Goal: Task Accomplishment & Management: Complete application form

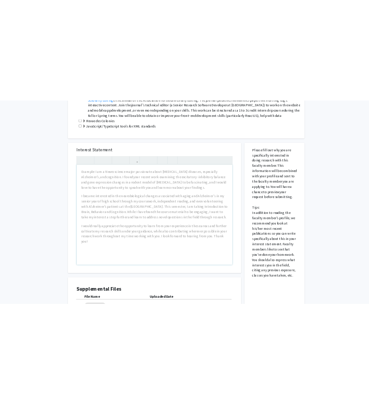
scroll to position [88, 0]
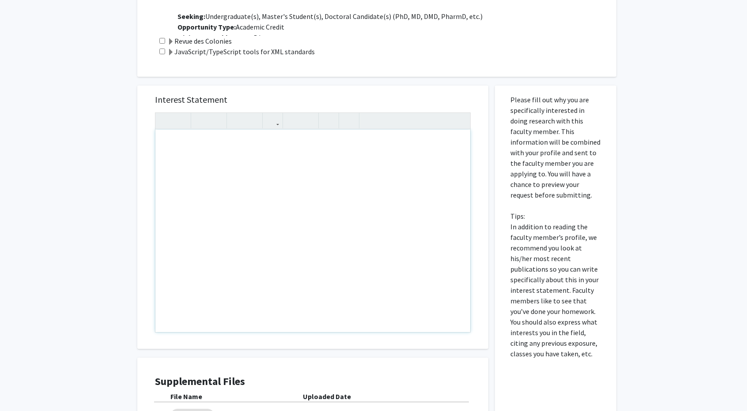
drag, startPoint x: 214, startPoint y: 147, endPoint x: 203, endPoint y: 147, distance: 11.5
click at [214, 147] on div "Note to users with screen readers: Please press Alt+0 or Option+0 to deactivate…" at bounding box center [312, 231] width 315 height 203
paste div "Note to users with screen readers: Please press Alt+0 or Option+0 to deactivate…"
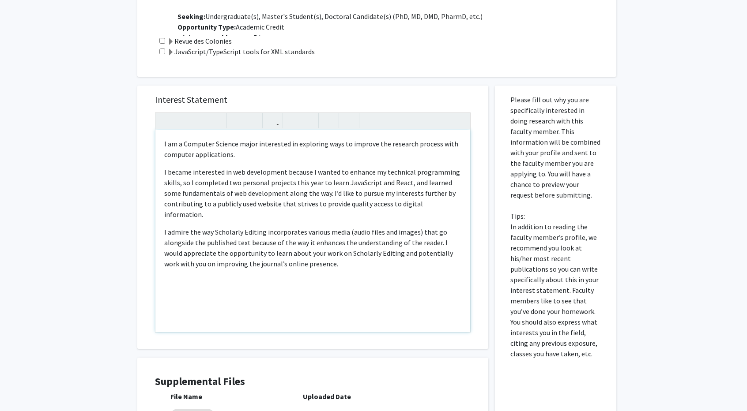
type textarea "<p>I am a Computer Science major interested in exploring ways to improve the re…"
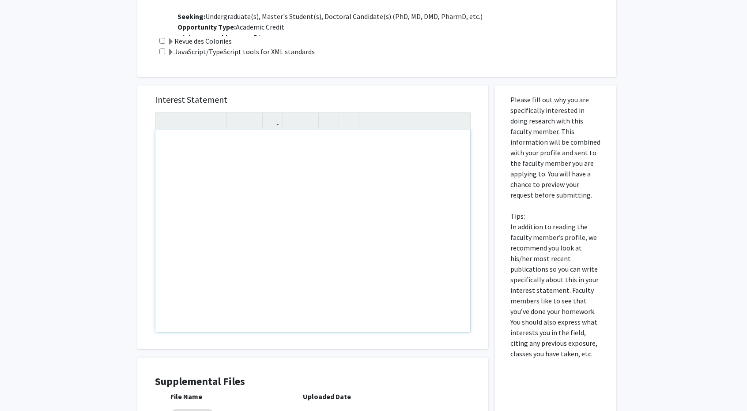
click at [103, 190] on div "All Requests Request for Raff Viglianti Request for Raff Viglianti Departments:…" at bounding box center [373, 64] width 747 height 949
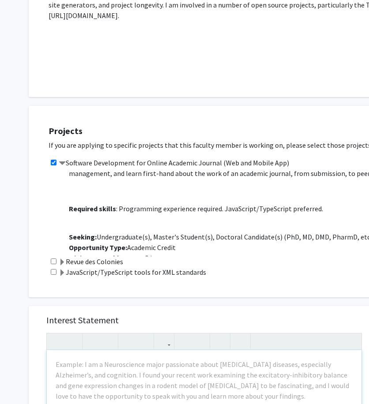
scroll to position [221, 0]
click at [53, 274] on input "checkbox" at bounding box center [54, 272] width 6 height 6
checkbox input "true"
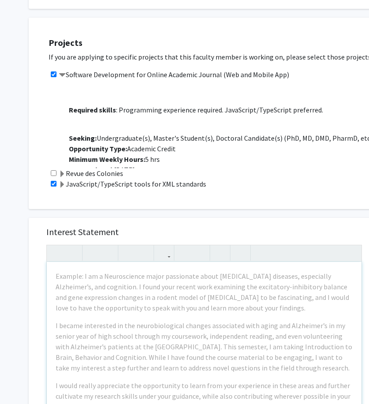
scroll to position [113, 0]
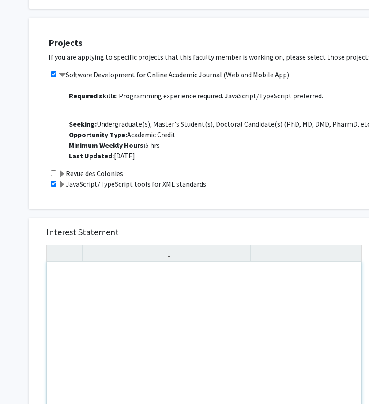
click at [132, 278] on div "Note to users with screen readers: Please press Alt+0 or Option+0 to deactivate…" at bounding box center [204, 363] width 315 height 203
type textarea "<p>I am a Computer Science major interested in exploring ways to improve and ac…"
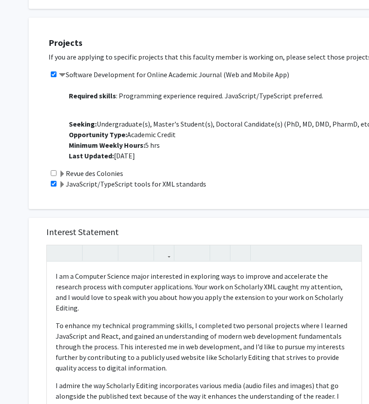
click at [73, 170] on label "Revue des Colonies" at bounding box center [91, 173] width 64 height 11
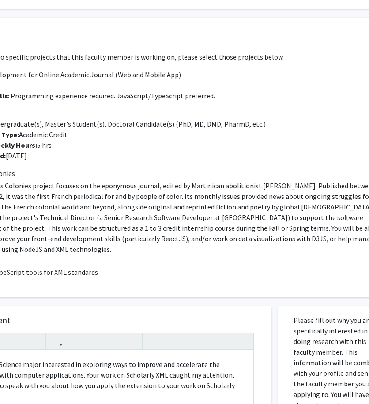
scroll to position [309, 112]
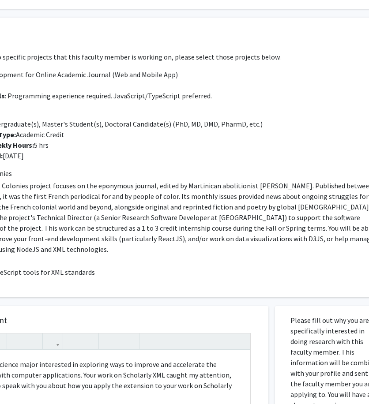
drag, startPoint x: 202, startPoint y: 233, endPoint x: 230, endPoint y: 238, distance: 28.3
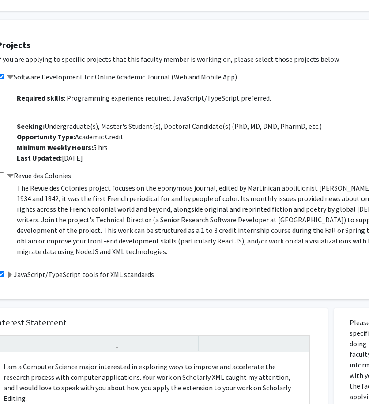
scroll to position [306, 53]
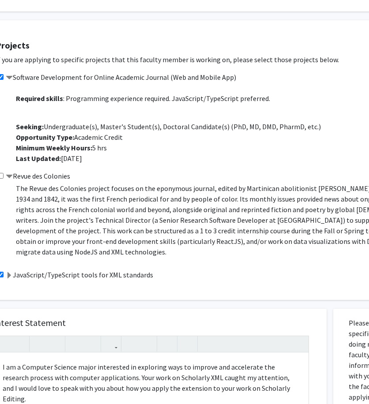
drag, startPoint x: 116, startPoint y: 226, endPoint x: 114, endPoint y: 222, distance: 4.8
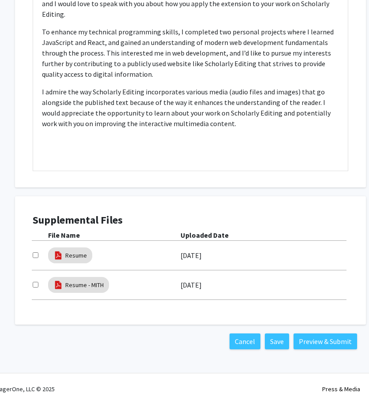
scroll to position [691, 0]
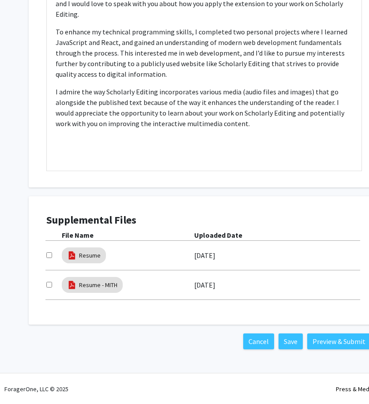
drag, startPoint x: 124, startPoint y: 322, endPoint x: 88, endPoint y: 320, distance: 36.7
click at [49, 284] on input "checkbox" at bounding box center [49, 285] width 6 height 6
checkbox input "true"
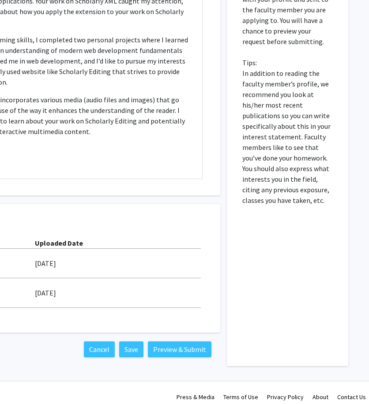
scroll to position [691, 159]
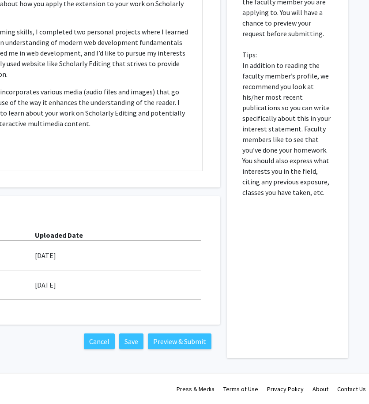
drag, startPoint x: 259, startPoint y: 211, endPoint x: 253, endPoint y: 279, distance: 68.2
click at [183, 339] on button "Preview & Submit" at bounding box center [180, 342] width 64 height 16
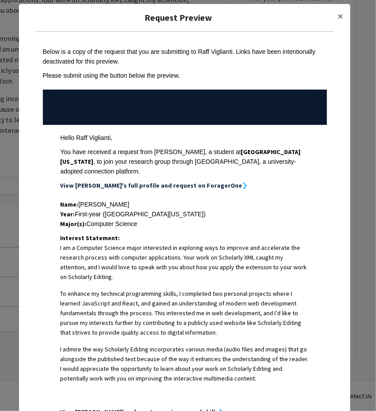
scroll to position [44, 0]
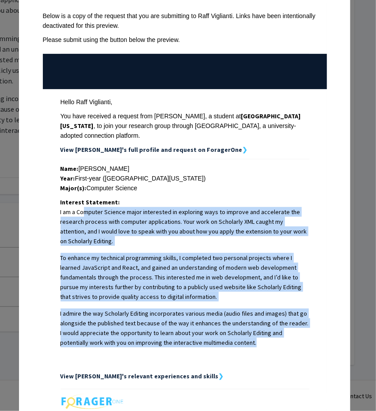
drag, startPoint x: 80, startPoint y: 200, endPoint x: 225, endPoint y: 332, distance: 195.9
click at [223, 333] on span "I am a Computer Science major interested in exploring ways to improve and accel…" at bounding box center [184, 285] width 248 height 157
click at [226, 332] on p "I admire the way Scholarly Editing incorporates various media (audio files and …" at bounding box center [184, 327] width 248 height 39
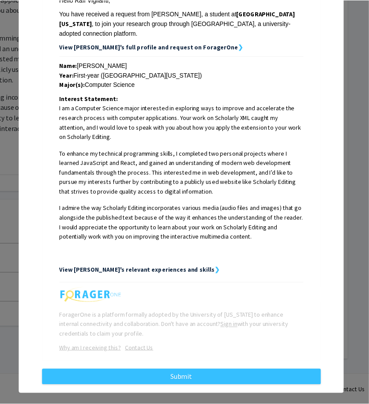
scroll to position [0, 0]
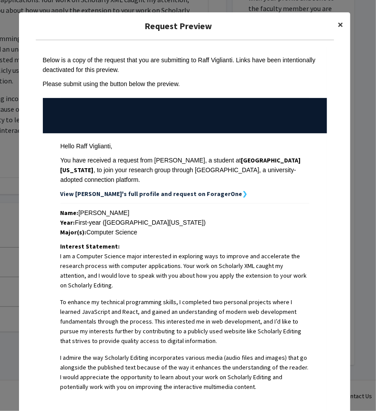
click at [340, 24] on button "×" at bounding box center [340, 24] width 20 height 25
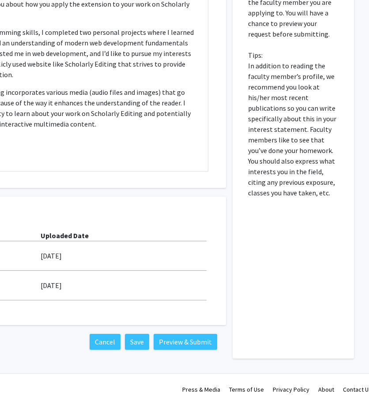
scroll to position [691, 154]
click at [139, 342] on button "Save" at bounding box center [137, 342] width 24 height 16
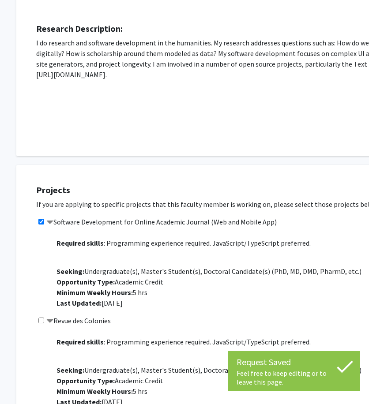
scroll to position [0, 12]
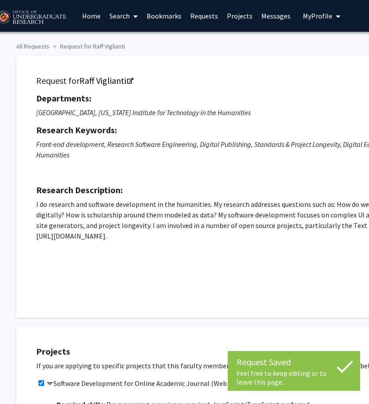
click at [315, 18] on span "My Profile" at bounding box center [318, 15] width 30 height 9
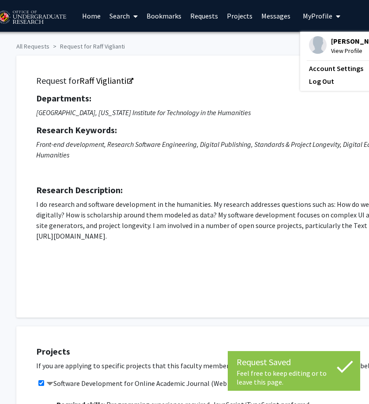
click at [331, 45] on span "[PERSON_NAME]" at bounding box center [357, 41] width 53 height 10
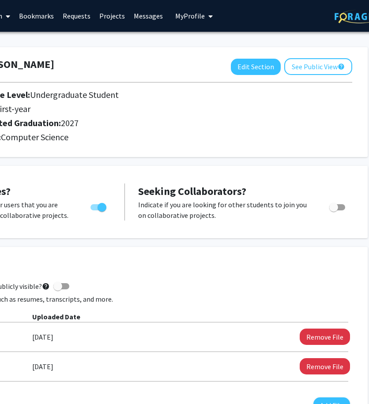
scroll to position [0, 161]
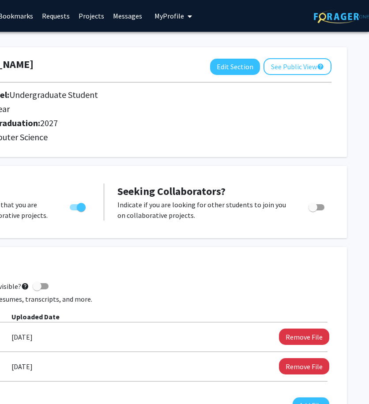
drag, startPoint x: 198, startPoint y: 246, endPoint x: 330, endPoint y: 241, distance: 131.6
click at [248, 70] on button "Edit Section" at bounding box center [235, 67] width 50 height 16
select select "first-year"
select select "2027"
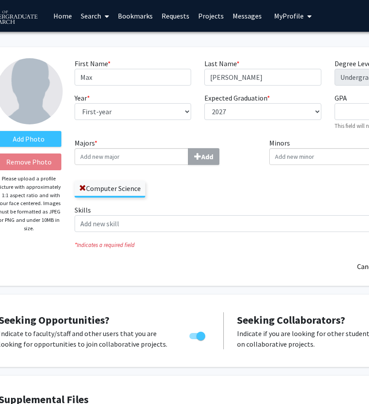
scroll to position [0, 0]
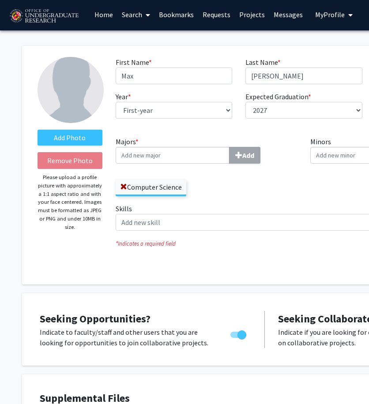
drag, startPoint x: 198, startPoint y: 168, endPoint x: 169, endPoint y: 188, distance: 34.6
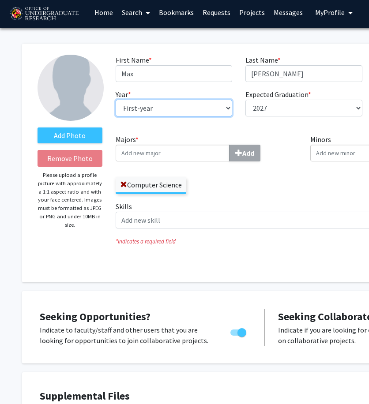
click at [177, 109] on select "--- First-year Sophomore Junior Senior Postbaccalaureate Certificate" at bounding box center [174, 108] width 117 height 17
select select "junior"
click at [116, 100] on select "--- First-year Sophomore Junior Senior Postbaccalaureate Certificate" at bounding box center [174, 108] width 117 height 17
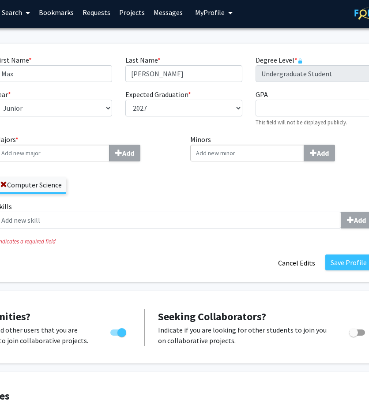
scroll to position [4, 161]
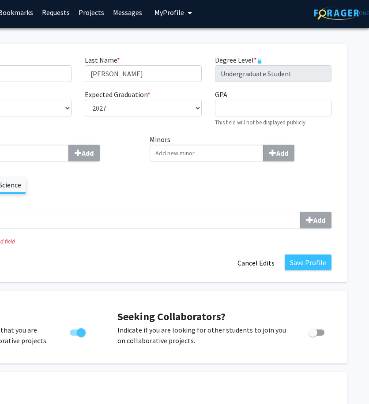
drag, startPoint x: 226, startPoint y: 181, endPoint x: 301, endPoint y: 184, distance: 75.5
click at [308, 260] on button "Save Profile" at bounding box center [308, 263] width 47 height 16
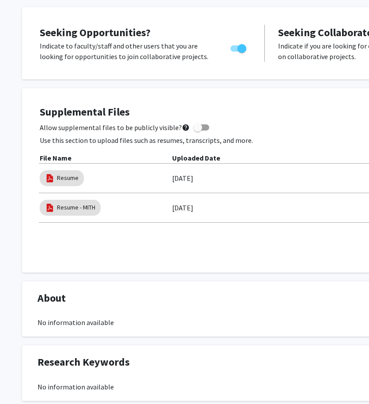
scroll to position [0, 0]
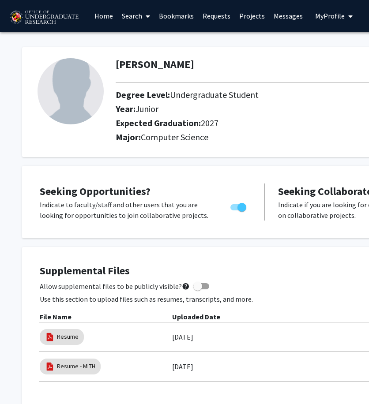
click at [181, 16] on link "Bookmarks" at bounding box center [176, 15] width 44 height 31
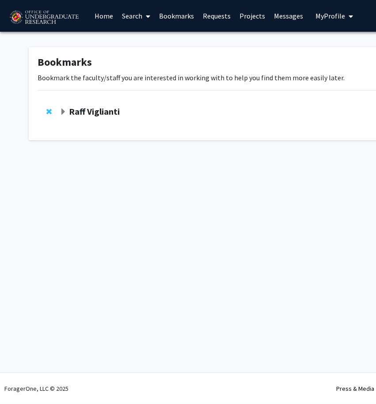
click at [93, 108] on strong "Raff Viglianti" at bounding box center [94, 111] width 51 height 11
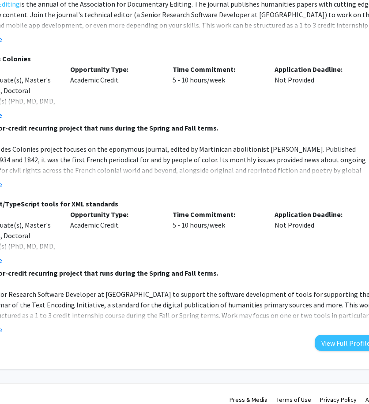
scroll to position [335, 117]
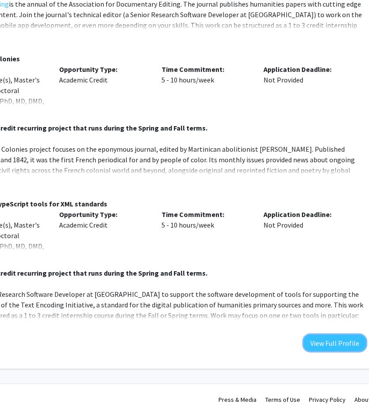
drag, startPoint x: 335, startPoint y: 331, endPoint x: 295, endPoint y: 334, distance: 39.4
click at [284, 335] on div "Department: Maryland Institute for Technology in the Humanities, School of Musi…" at bounding box center [158, 69] width 415 height 563
click at [314, 335] on button "View Full Profile" at bounding box center [335, 343] width 62 height 16
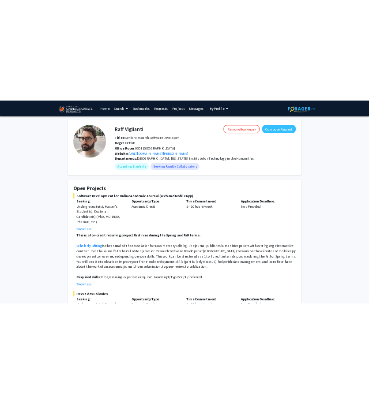
scroll to position [88, 0]
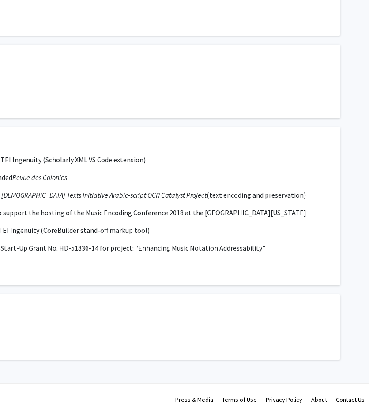
scroll to position [943, 0]
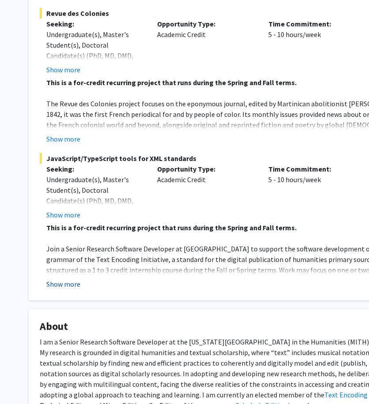
click at [75, 284] on button "Show more" at bounding box center [63, 284] width 34 height 11
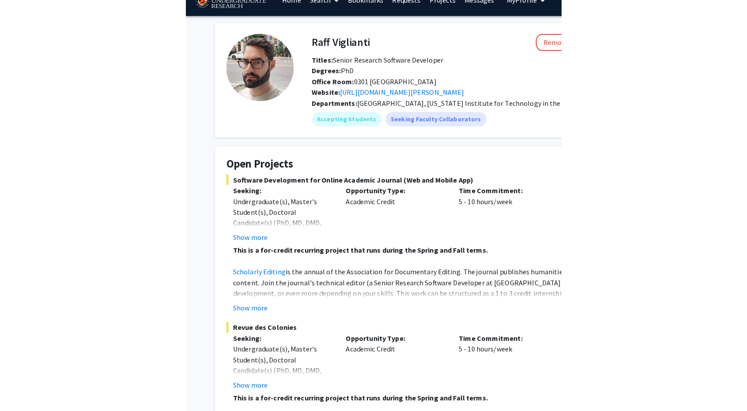
scroll to position [0, 0]
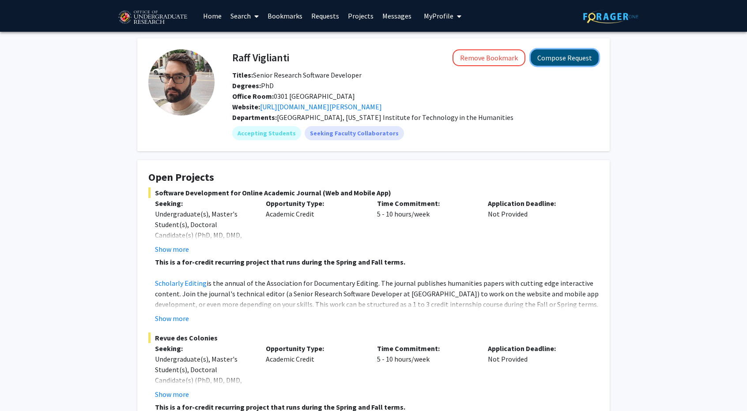
click at [375, 55] on button "Compose Request" at bounding box center [564, 57] width 68 height 16
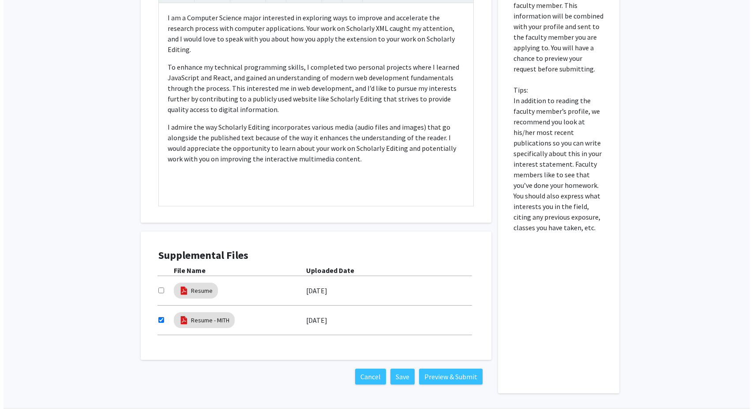
scroll to position [485, 0]
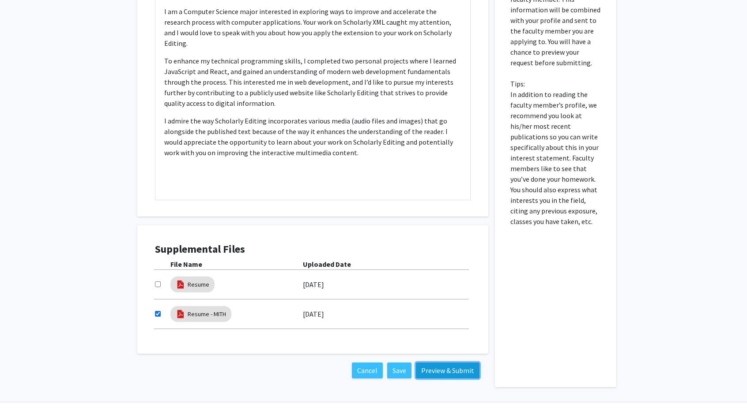
click at [375, 373] on button "Preview & Submit" at bounding box center [448, 371] width 64 height 16
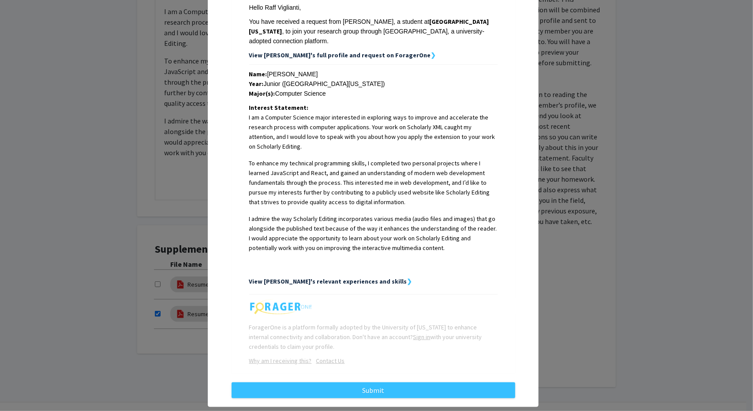
scroll to position [146, 0]
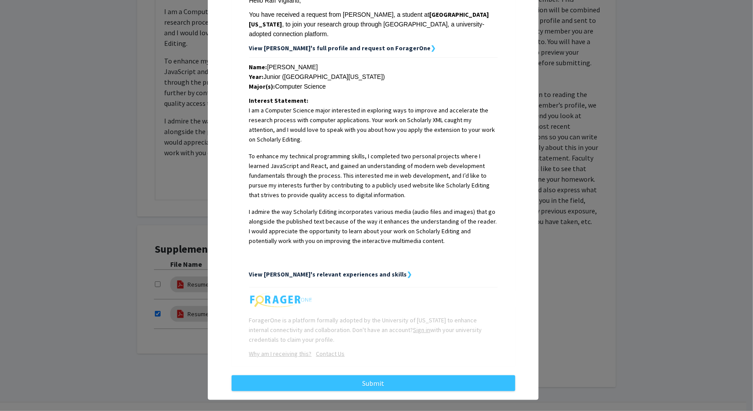
click at [357, 271] on strong "View Max's relevant experiences and skills" at bounding box center [328, 275] width 158 height 8
click at [375, 271] on strong "❯" at bounding box center [409, 275] width 5 height 8
click at [356, 271] on strong "View Max's relevant experiences and skills" at bounding box center [328, 275] width 158 height 8
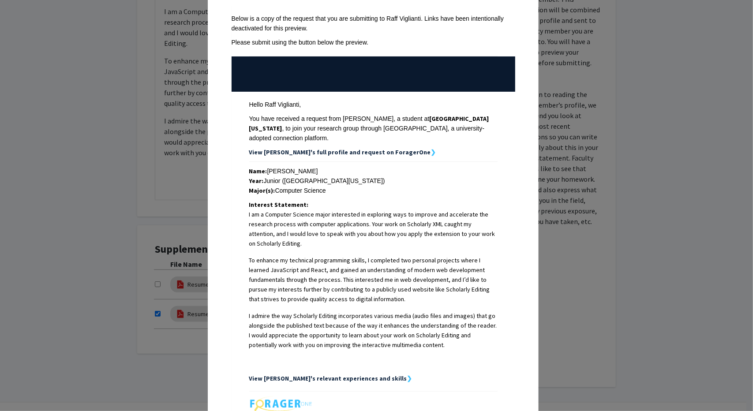
scroll to position [44, 0]
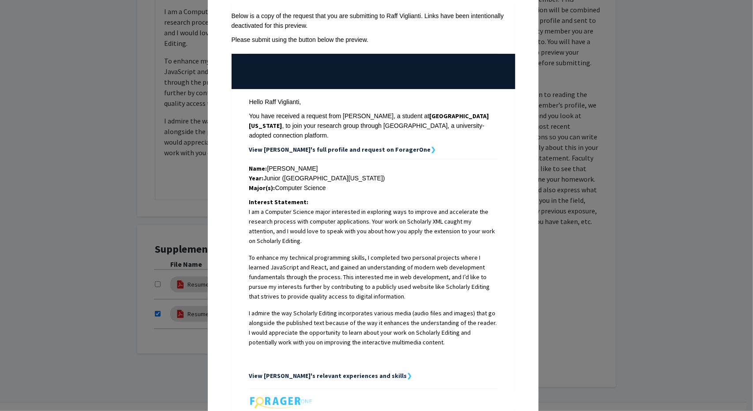
click at [357, 146] on strong "View Max's full profile and request on ForagerOne" at bounding box center [340, 150] width 182 height 8
click at [375, 146] on strong "View Max's full profile and request on ForagerOne" at bounding box center [340, 150] width 182 height 8
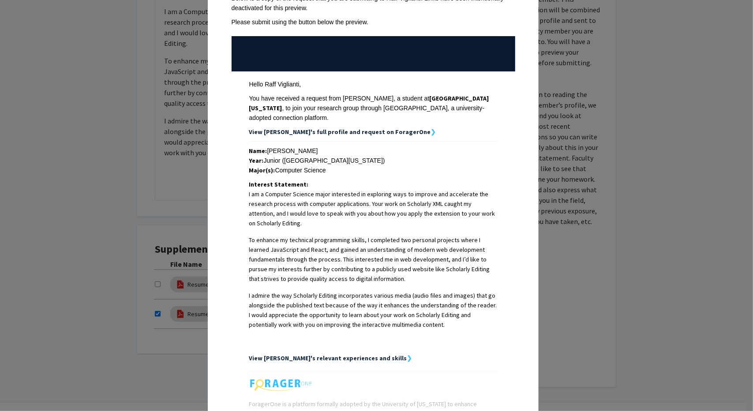
scroll to position [146, 0]
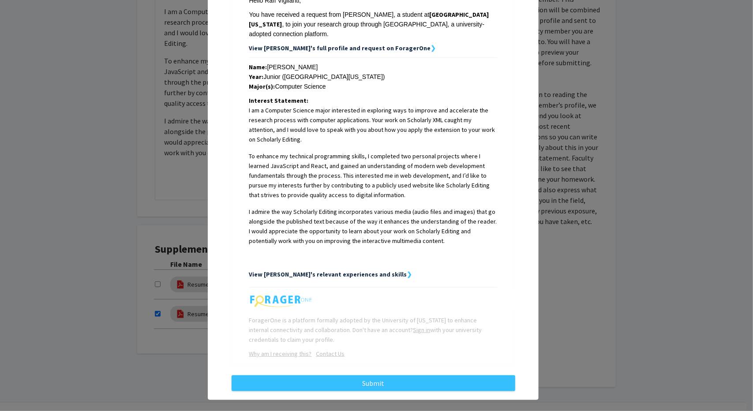
click at [357, 271] on strong "View Max's relevant experiences and skills" at bounding box center [328, 275] width 158 height 8
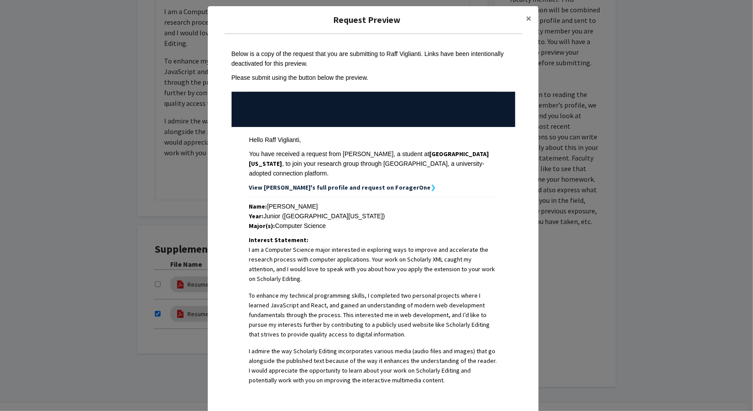
scroll to position [0, 0]
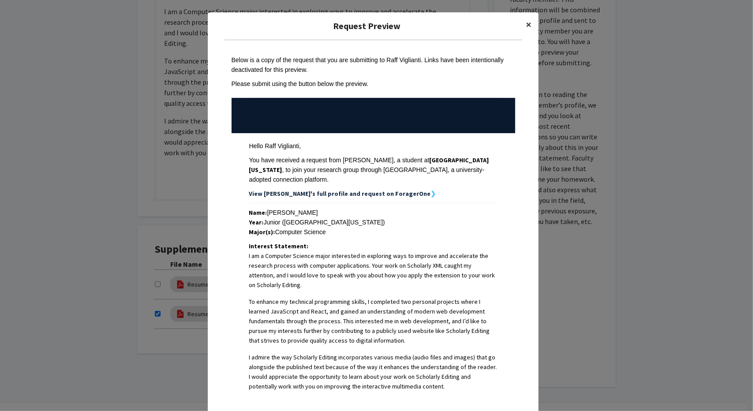
click at [375, 27] on button "×" at bounding box center [529, 24] width 20 height 25
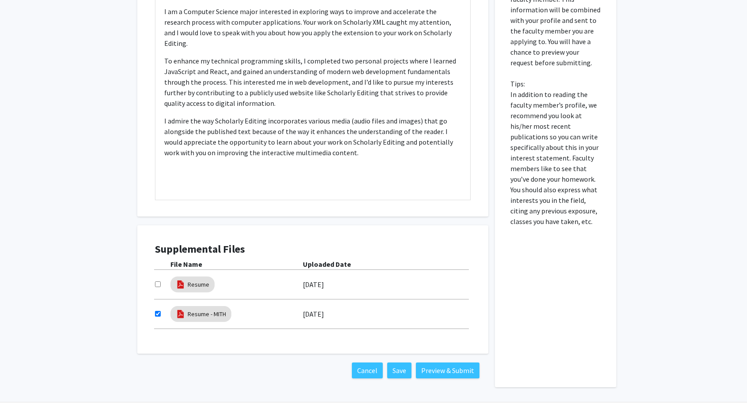
click at [158, 315] on input "checkbox" at bounding box center [158, 314] width 6 height 6
checkbox input "true"
click at [375, 371] on button "Preview & Submit" at bounding box center [448, 371] width 64 height 16
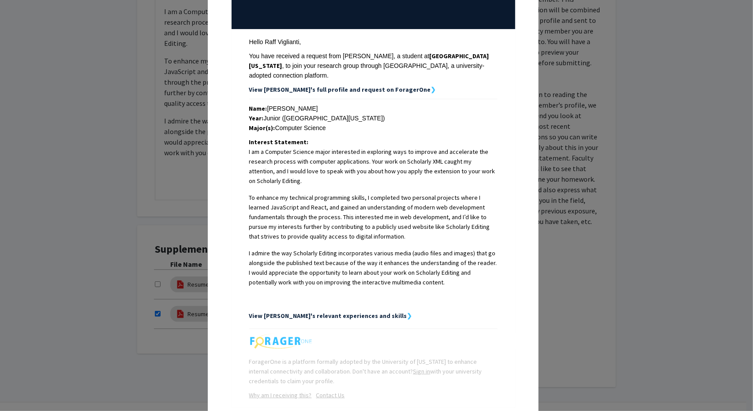
scroll to position [146, 0]
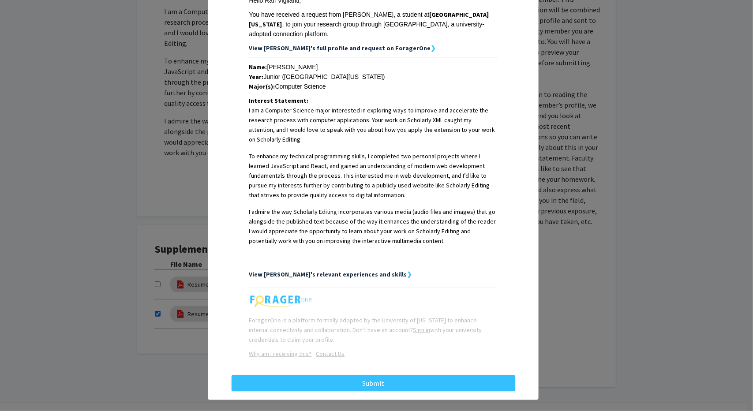
click at [361, 271] on strong "View Max's relevant experiences and skills" at bounding box center [328, 275] width 158 height 8
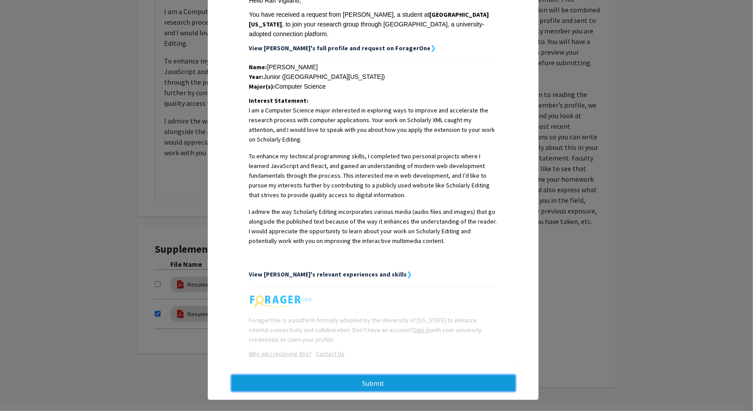
click at [363, 377] on button "Submit" at bounding box center [374, 384] width 284 height 16
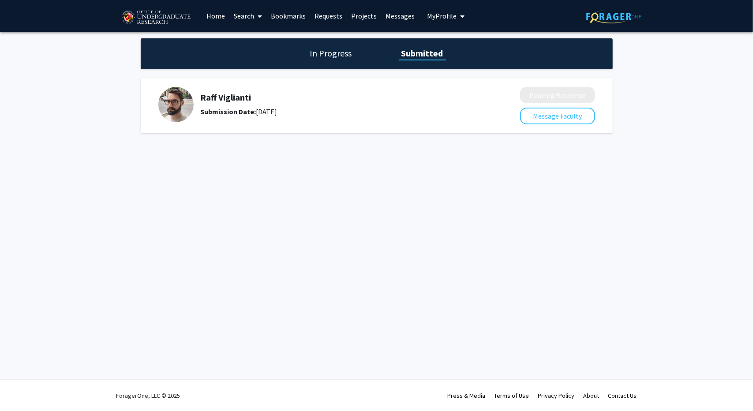
click at [346, 45] on div "In Progress Submitted" at bounding box center [377, 53] width 472 height 31
click at [347, 52] on h1 "In Progress" at bounding box center [331, 53] width 47 height 12
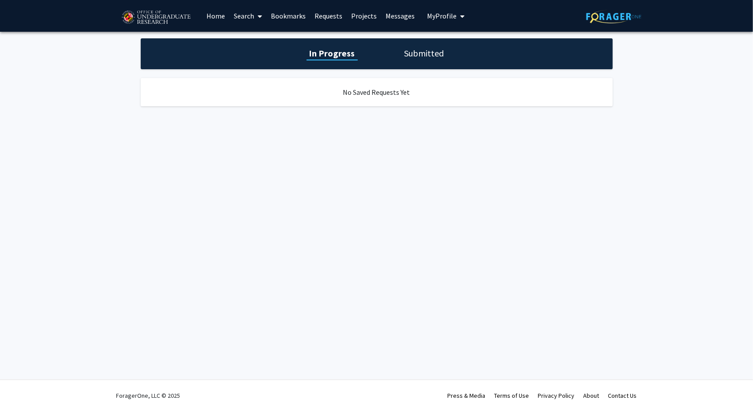
click at [375, 48] on h1 "Submitted" at bounding box center [424, 53] width 45 height 12
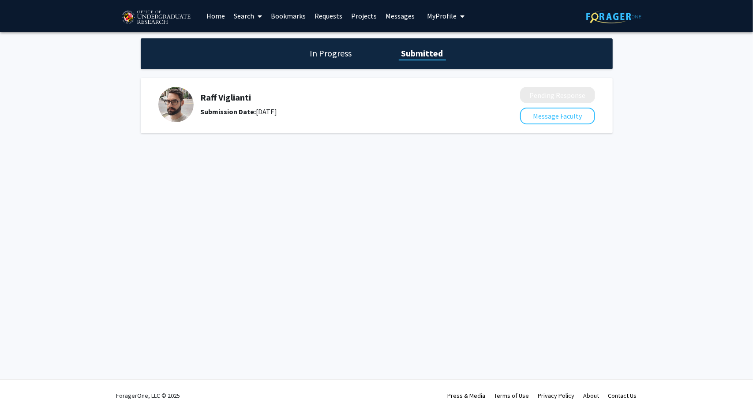
click at [375, 15] on span "My Profile" at bounding box center [442, 15] width 30 height 9
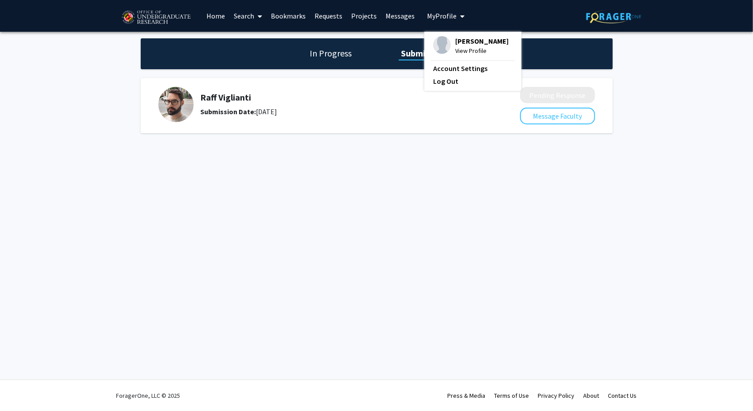
click at [375, 35] on div "Max Burkes View Profile Account Settings Log Out" at bounding box center [473, 61] width 97 height 59
click at [375, 41] on span "[PERSON_NAME]" at bounding box center [481, 41] width 53 height 10
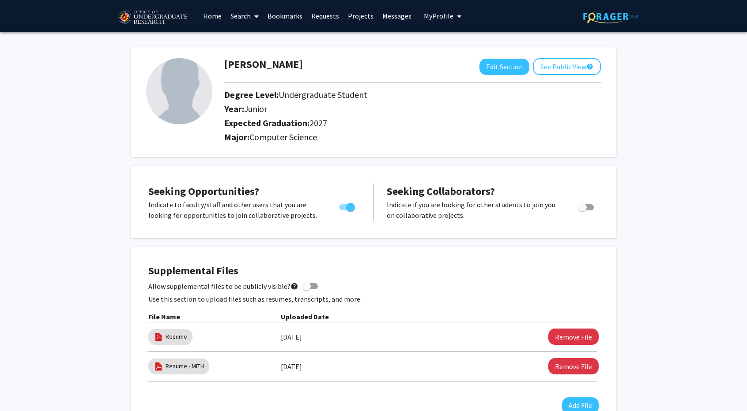
click at [364, 20] on link "Projects" at bounding box center [360, 15] width 34 height 31
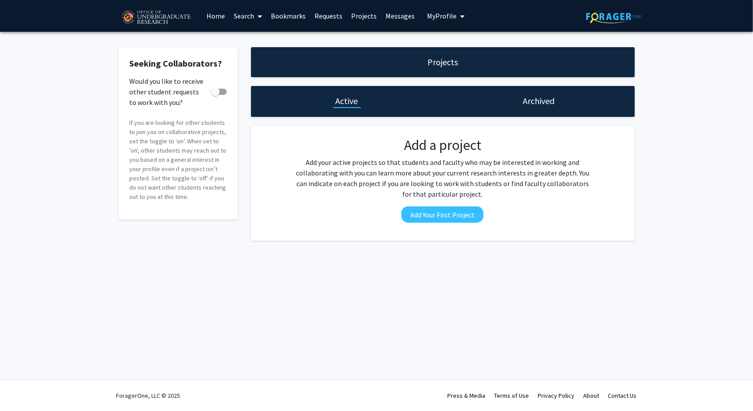
click at [327, 13] on link "Requests" at bounding box center [328, 15] width 37 height 31
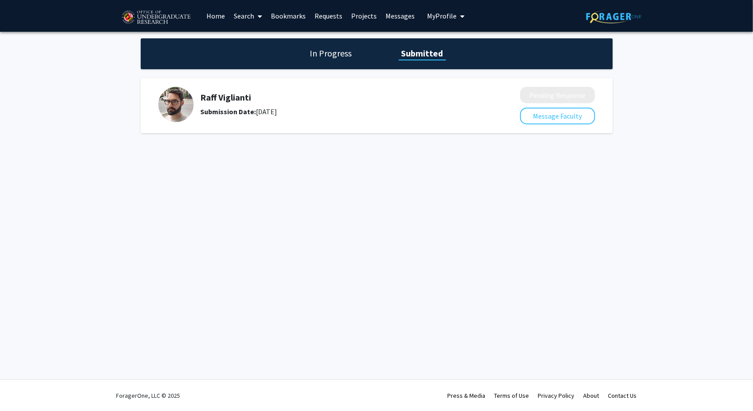
click at [182, 100] on img at bounding box center [175, 104] width 35 height 35
drag, startPoint x: 222, startPoint y: 113, endPoint x: 288, endPoint y: 115, distance: 66.7
click at [284, 115] on div "Submission Date: August 20, 2025" at bounding box center [337, 111] width 273 height 11
click at [300, 110] on div "Submission Date: August 20, 2025" at bounding box center [337, 111] width 273 height 11
click at [185, 102] on img at bounding box center [175, 104] width 35 height 35
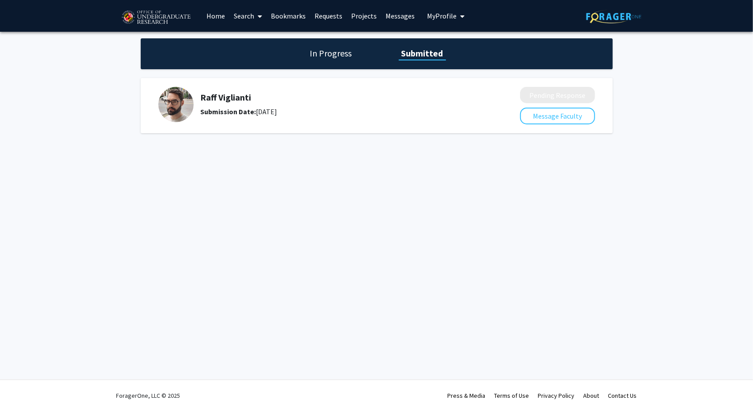
click at [322, 14] on link "Requests" at bounding box center [328, 15] width 37 height 31
click at [286, 16] on link "Bookmarks" at bounding box center [289, 15] width 44 height 31
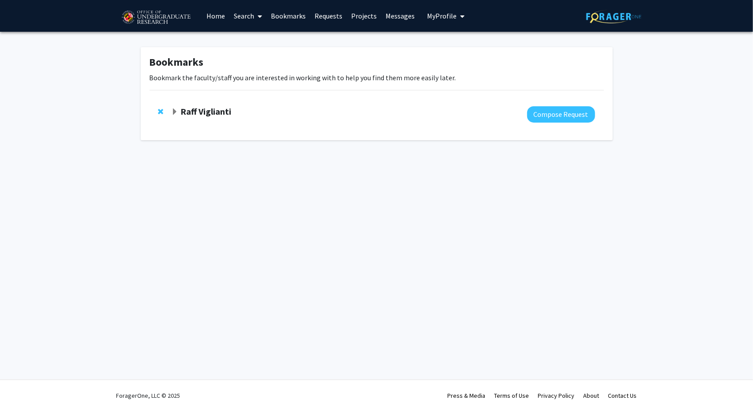
click at [222, 111] on strong "Raff Viglianti" at bounding box center [206, 111] width 51 height 11
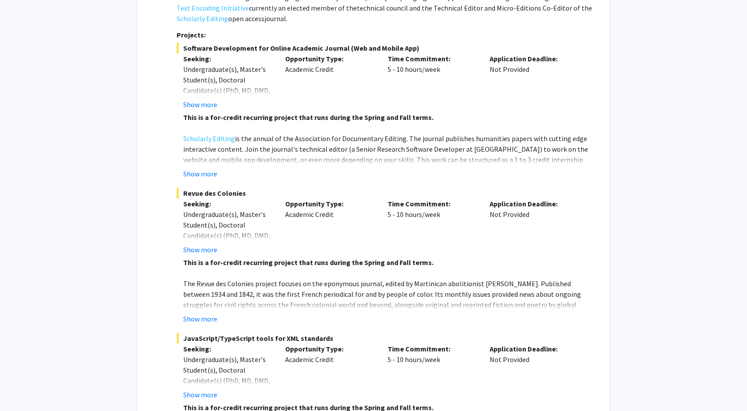
scroll to position [63, 0]
